Goal: Communication & Community: Share content

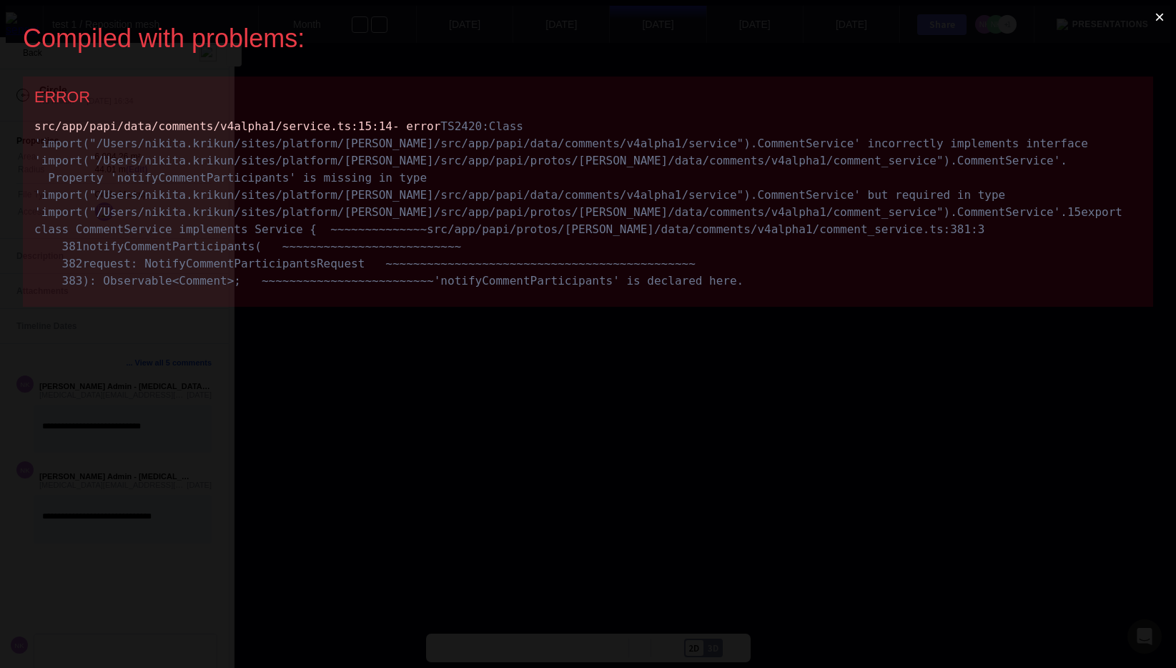
click at [1163, 19] on button "×" at bounding box center [1159, 17] width 33 height 34
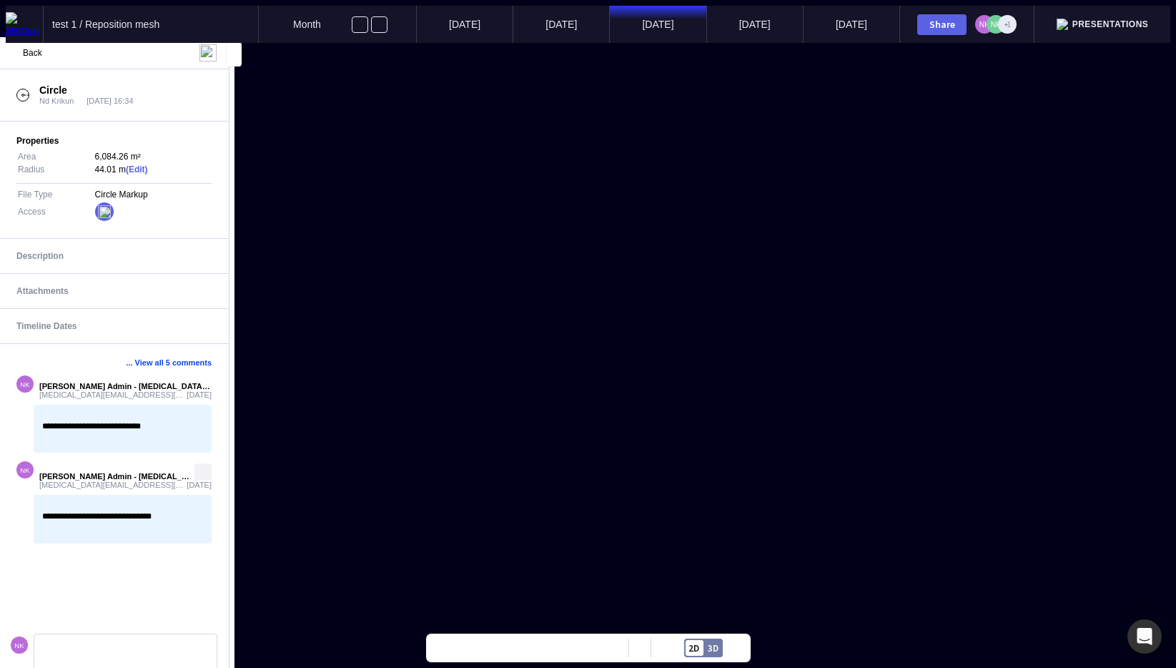
click at [203, 469] on mapp-icon at bounding box center [203, 472] width 14 height 14
click at [184, 64] on span "Copy Link" at bounding box center [122, 57] width 186 height 13
click at [21, 17] on img at bounding box center [24, 24] width 37 height 24
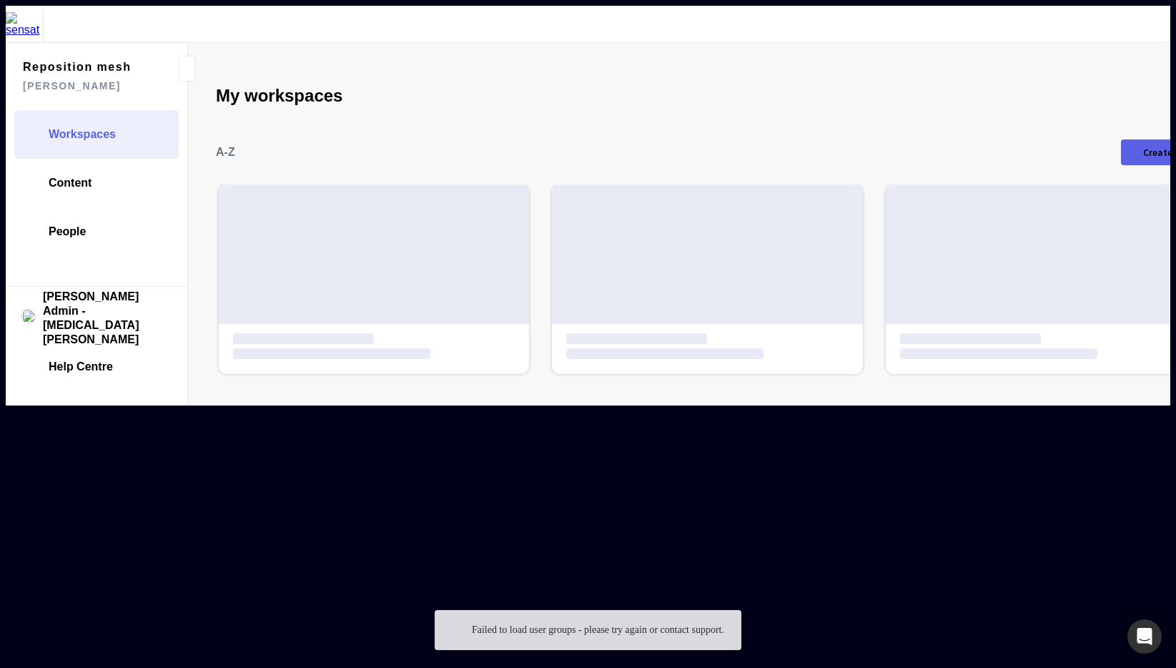
click at [19, 14] on img at bounding box center [24, 24] width 37 height 24
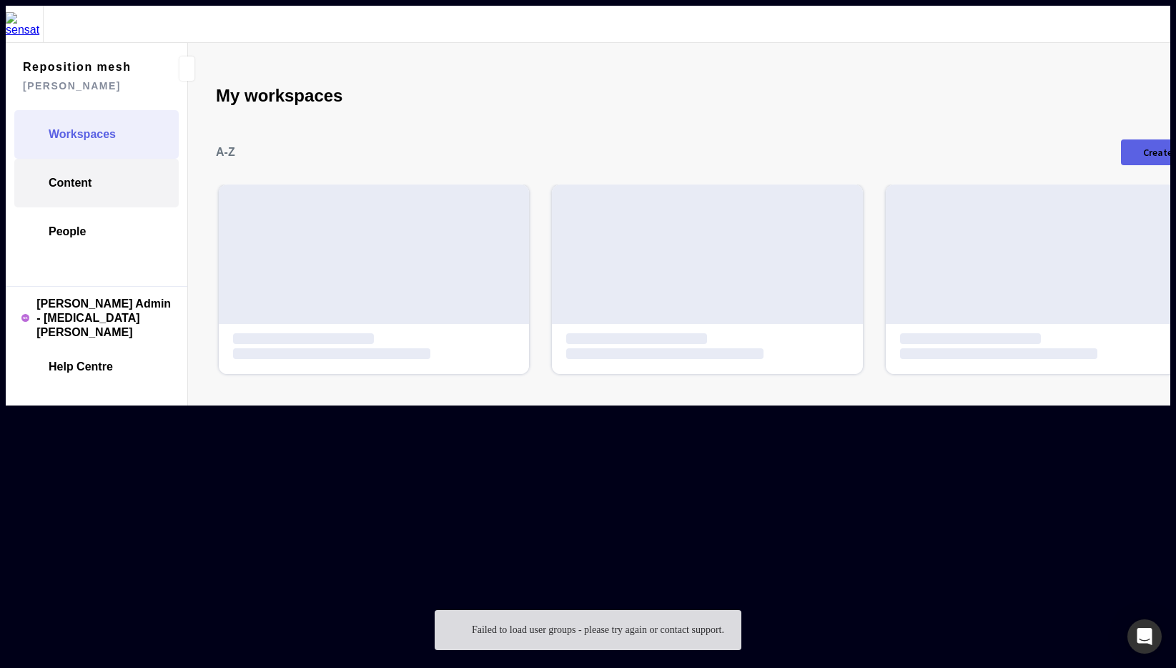
click at [56, 165] on link "Content" at bounding box center [96, 183] width 164 height 49
